Goal: Task Accomplishment & Management: Use online tool/utility

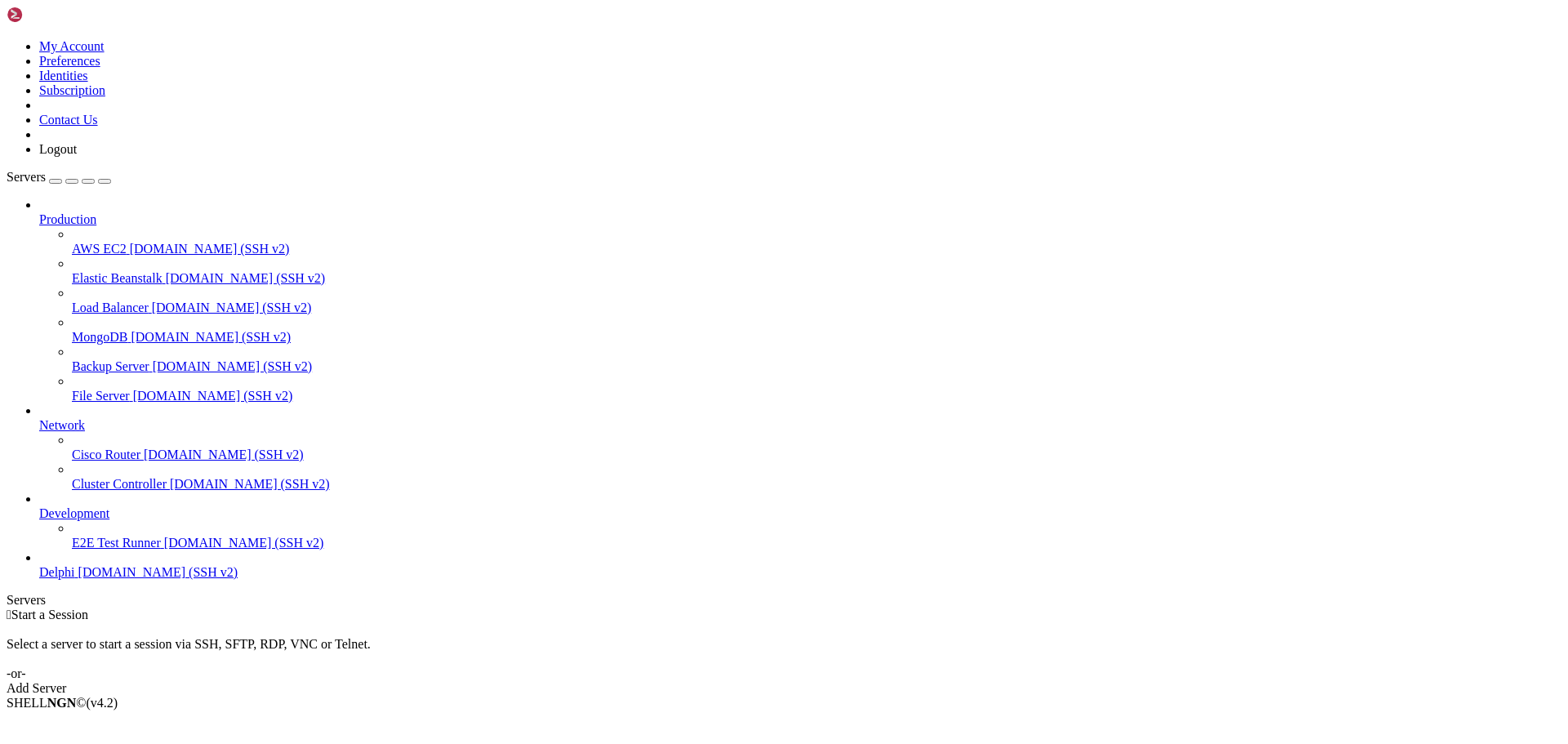
click at [75, 579] on span "Delphi" at bounding box center [57, 571] width 36 height 14
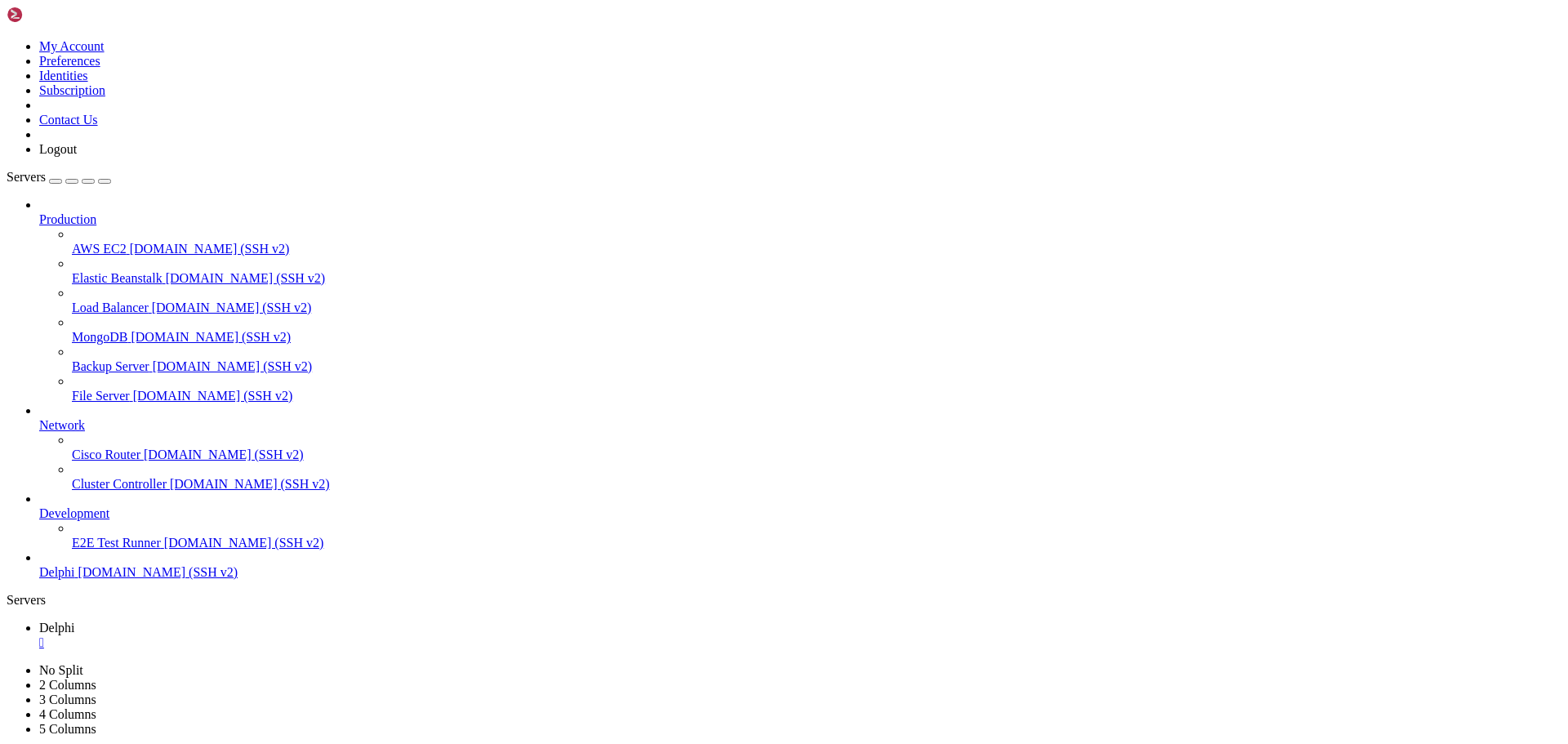
type input "/home/bias76/delphi"
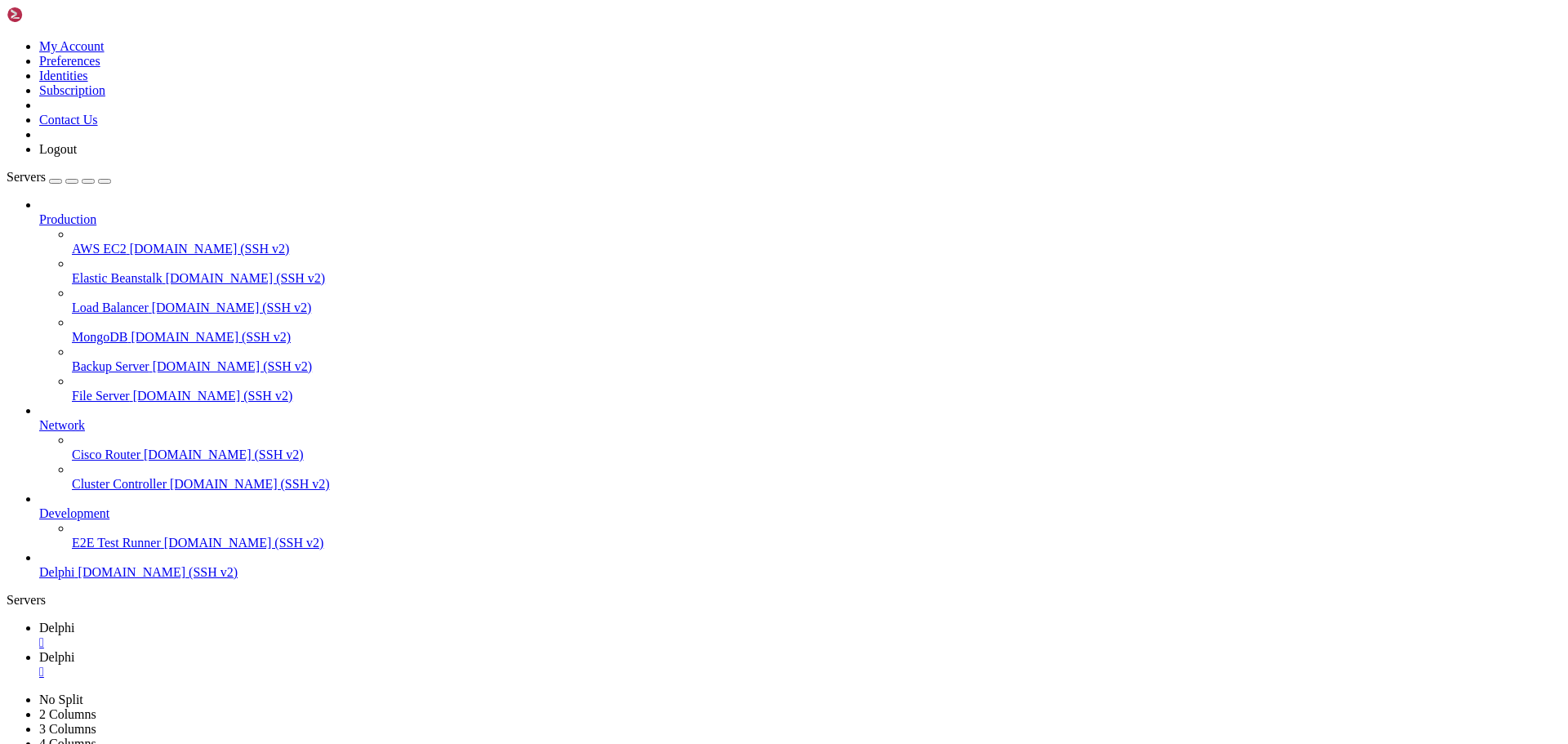
type textarea "main(pattern_length=args.pattern_length, offset=args.offset, balance_strategy=a…"
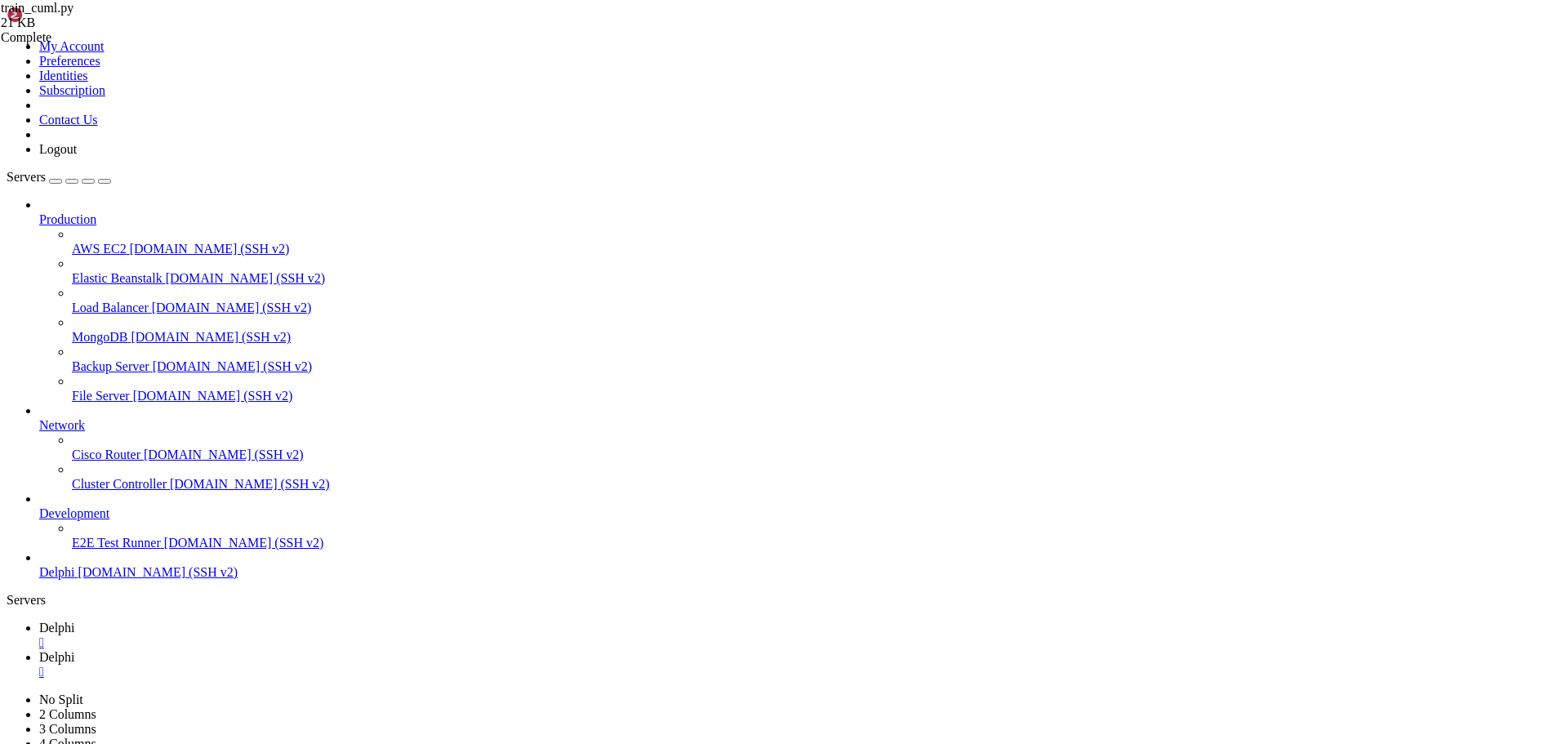
type input ",,"
type textarea "level=[DOMAIN_NAME],"
